Goal: Information Seeking & Learning: Learn about a topic

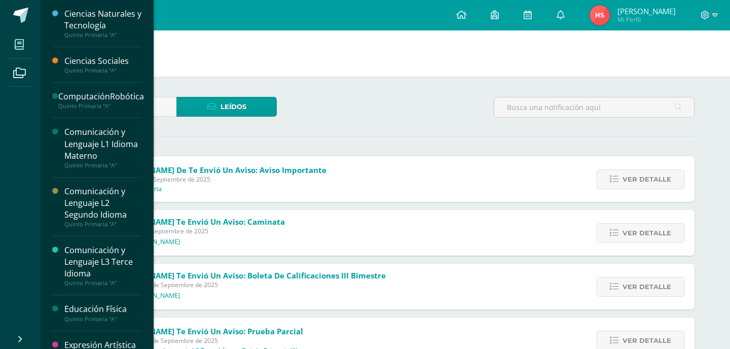
click at [25, 45] on span at bounding box center [19, 44] width 23 height 23
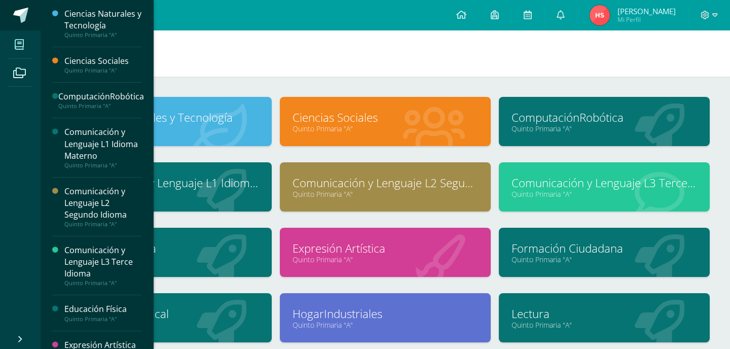
click at [19, 15] on span at bounding box center [20, 15] width 15 height 15
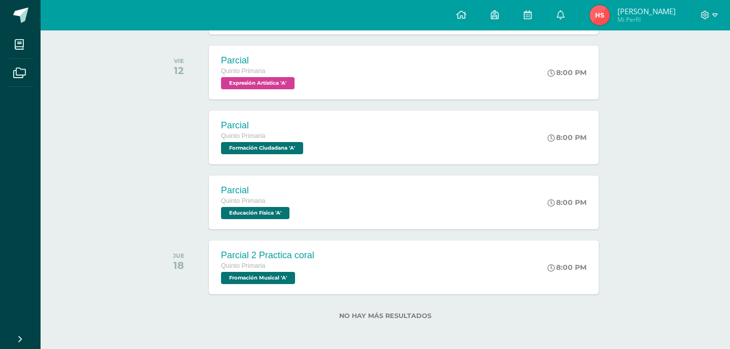
scroll to position [222, 0]
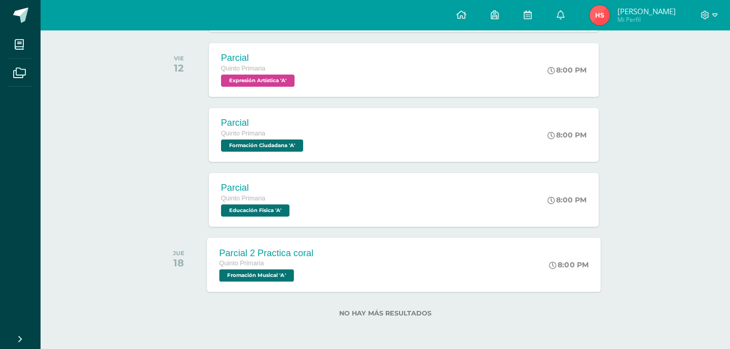
click at [260, 280] on span "Fromación Musical 'A'" at bounding box center [256, 275] width 74 height 12
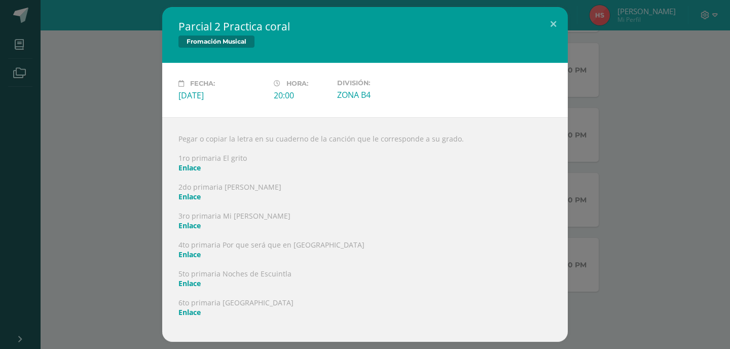
click at [195, 282] on link "Enlace" at bounding box center [189, 283] width 22 height 10
click at [559, 26] on button at bounding box center [553, 24] width 29 height 34
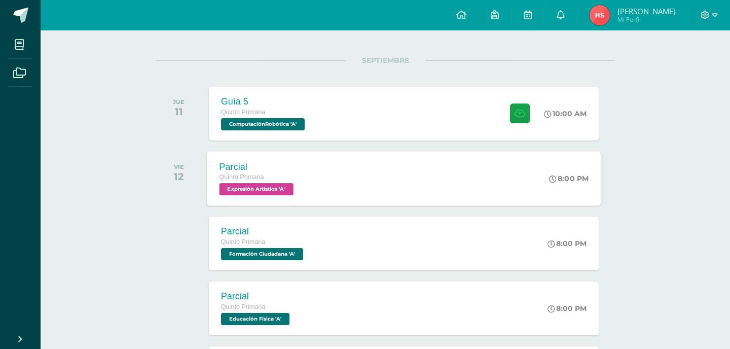
scroll to position [115, 0]
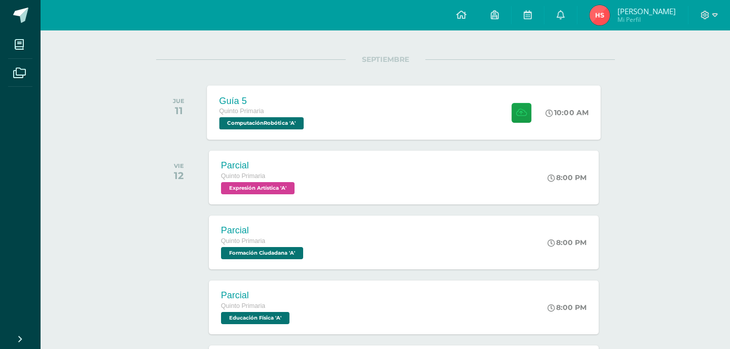
click at [265, 128] on span "ComputaciónRobótica 'A'" at bounding box center [261, 123] width 85 height 12
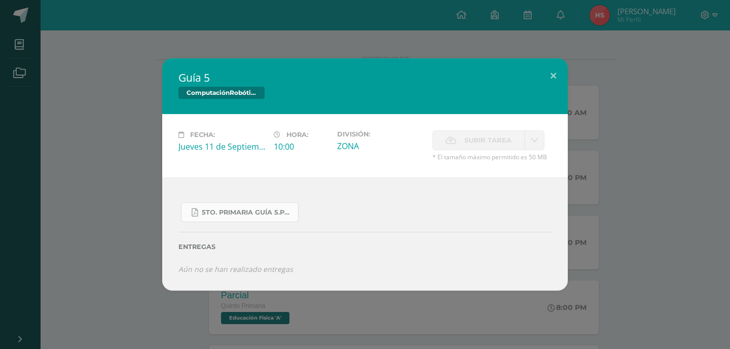
click at [248, 205] on link "5to. Primaria Guía 5.pdf" at bounding box center [240, 212] width 118 height 20
click at [554, 76] on button at bounding box center [553, 75] width 29 height 34
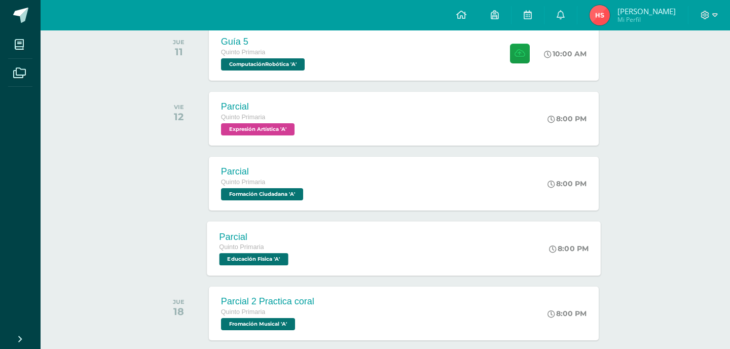
scroll to position [0, 0]
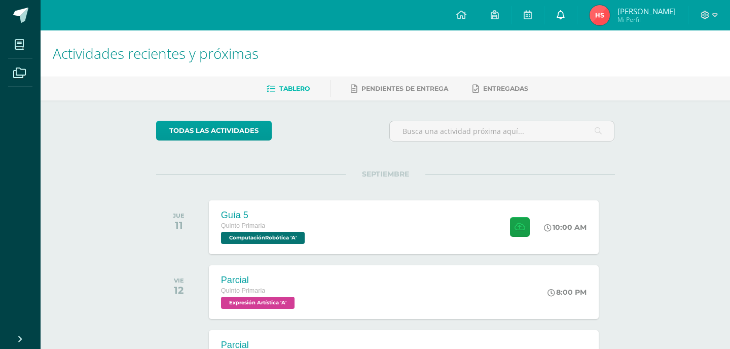
click at [556, 11] on icon at bounding box center [560, 14] width 8 height 9
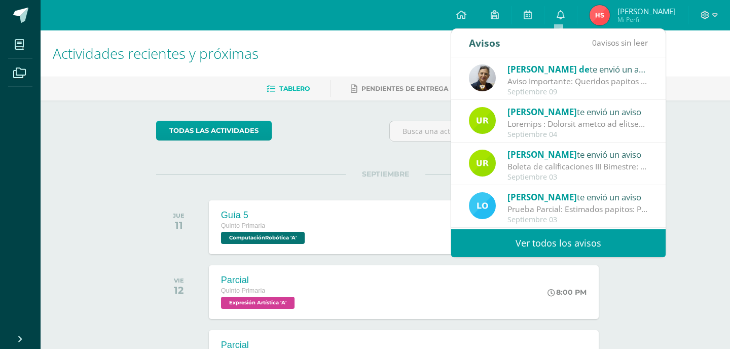
click at [491, 230] on link "Ver todos los avisos" at bounding box center [558, 243] width 214 height 28
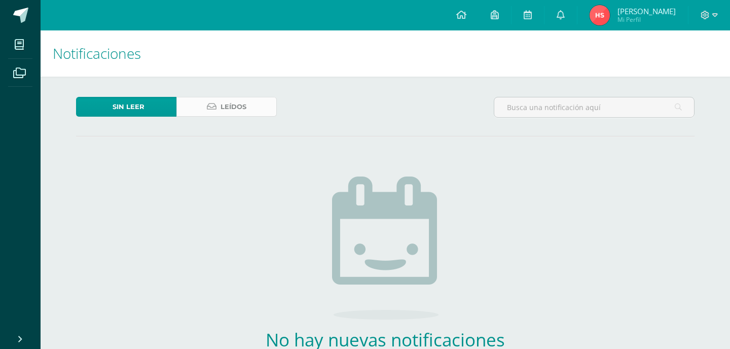
click at [181, 101] on link "Leídos" at bounding box center [226, 107] width 100 height 20
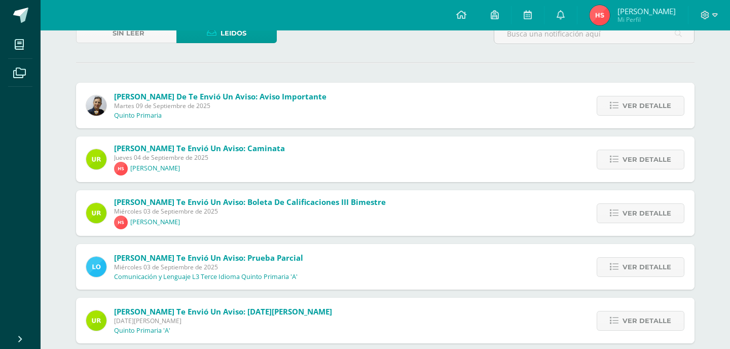
scroll to position [45, 0]
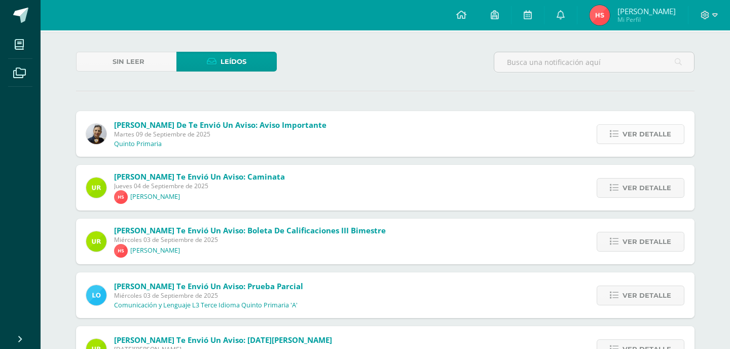
click at [672, 129] on link "Ver detalle" at bounding box center [640, 134] width 88 height 20
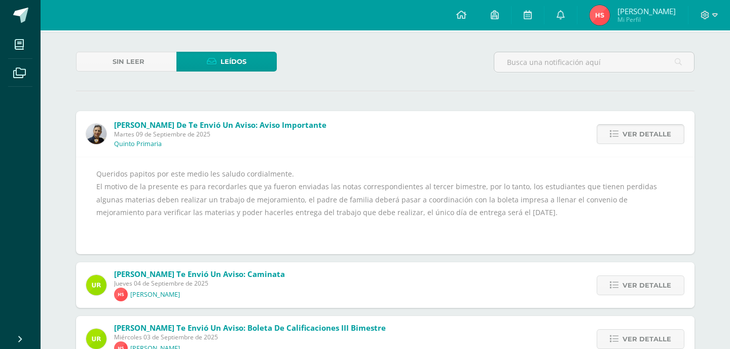
click at [672, 128] on link "Ver detalle" at bounding box center [640, 134] width 88 height 20
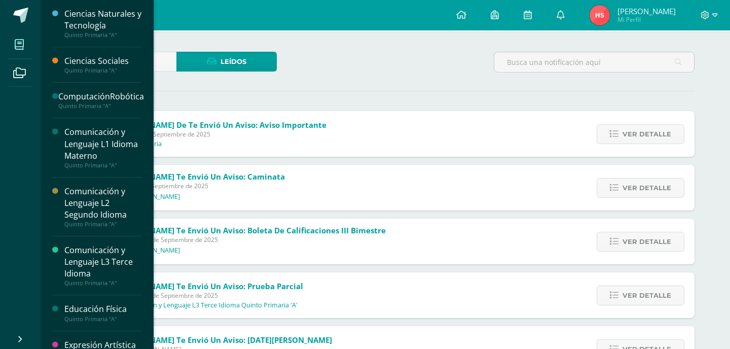
click at [17, 42] on icon at bounding box center [19, 45] width 9 height 10
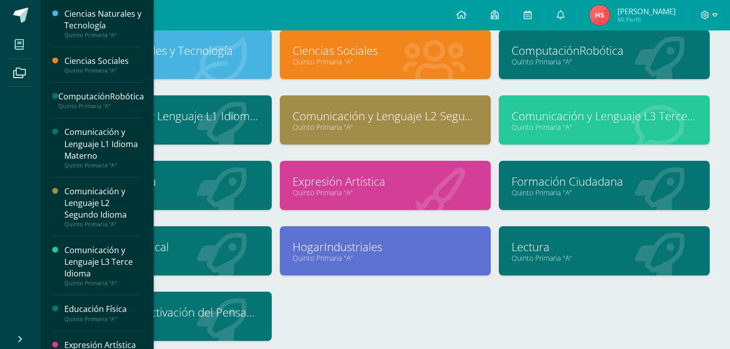
scroll to position [65, 0]
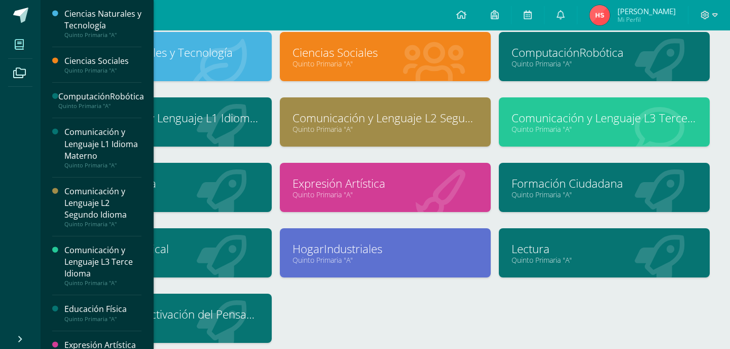
click at [222, 188] on link "Educación Física" at bounding box center [165, 183] width 185 height 16
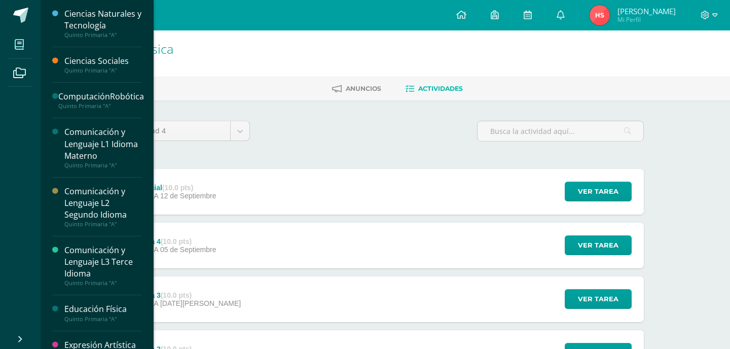
click at [22, 46] on icon at bounding box center [19, 45] width 9 height 10
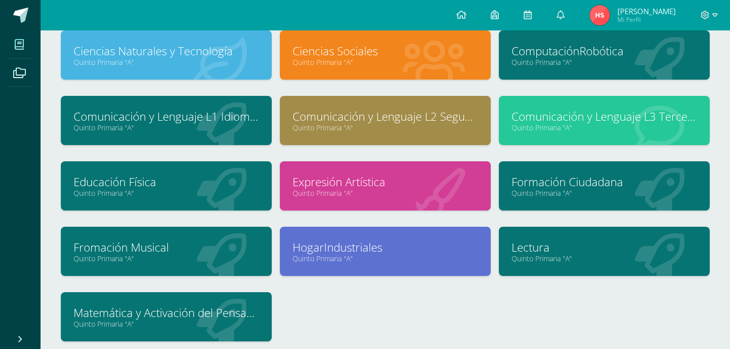
scroll to position [63, 0]
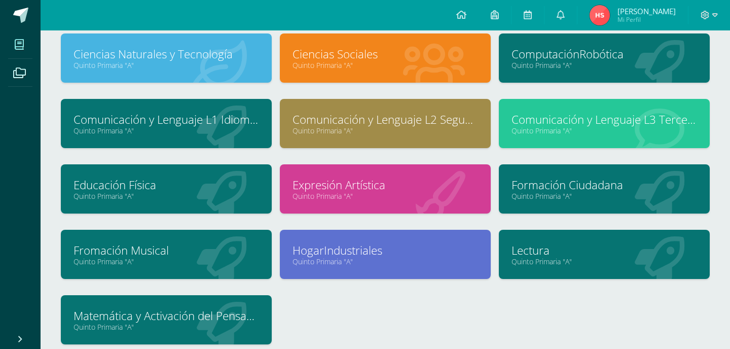
click at [247, 242] on link "Fromación Musical" at bounding box center [165, 250] width 185 height 16
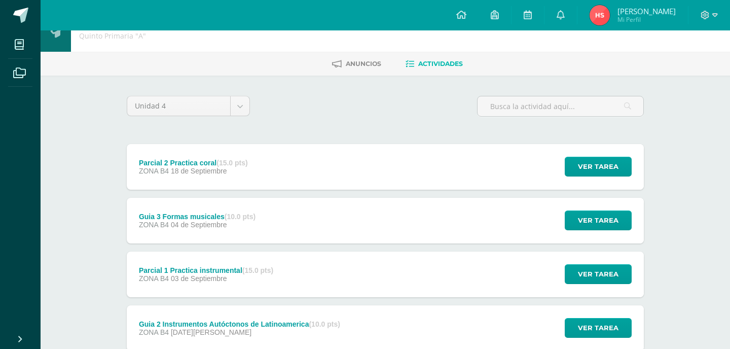
scroll to position [25, 0]
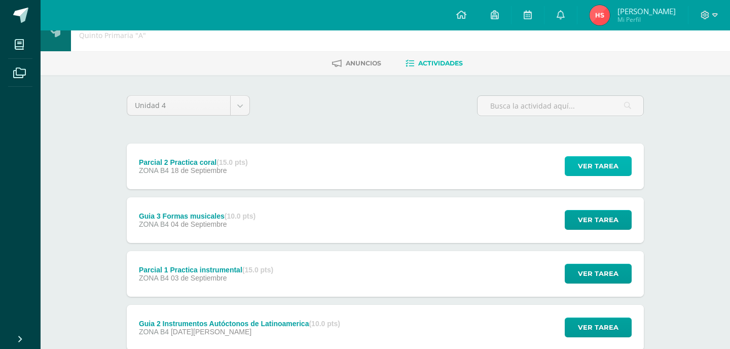
click at [581, 163] on span "Ver tarea" at bounding box center [598, 166] width 41 height 19
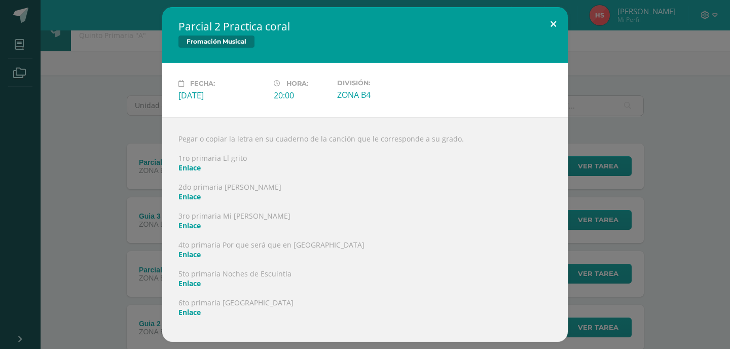
click at [556, 30] on button at bounding box center [553, 24] width 29 height 34
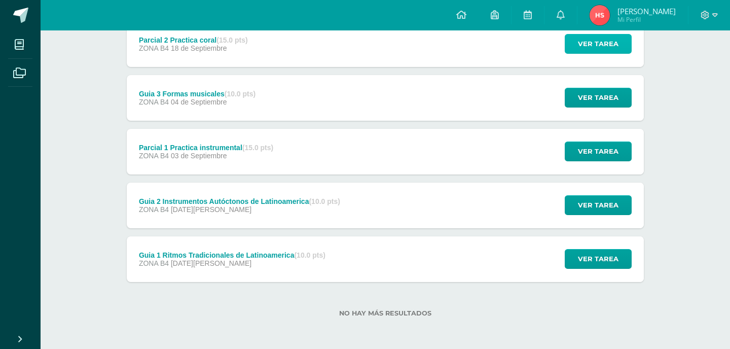
scroll to position [0, 0]
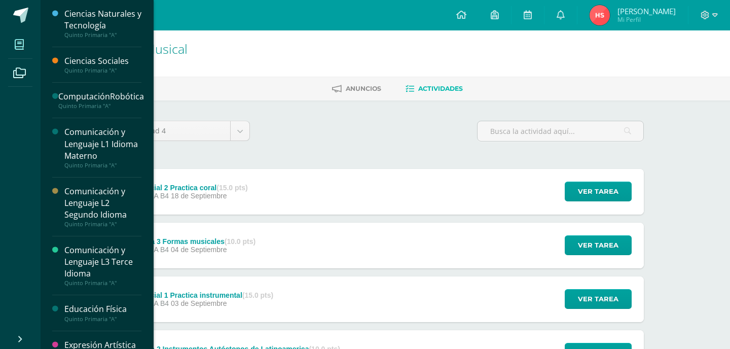
click at [16, 45] on icon at bounding box center [19, 45] width 9 height 10
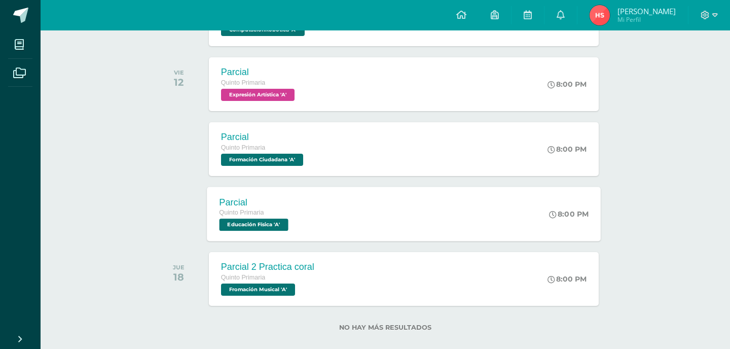
scroll to position [222, 0]
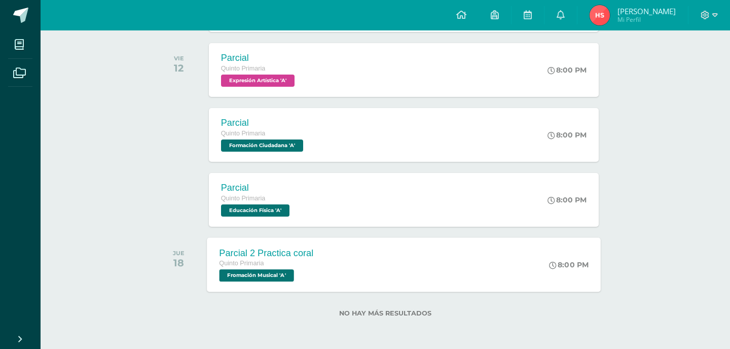
click at [273, 263] on div "Quinto Primaria" at bounding box center [266, 263] width 94 height 11
